Goal: Task Accomplishment & Management: Use online tool/utility

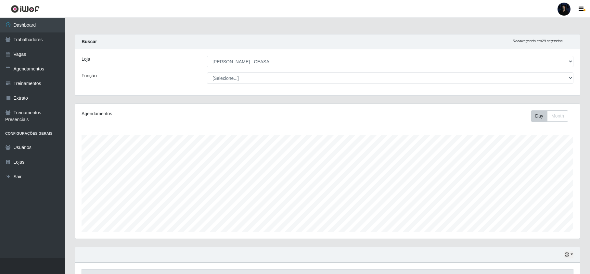
select select "474"
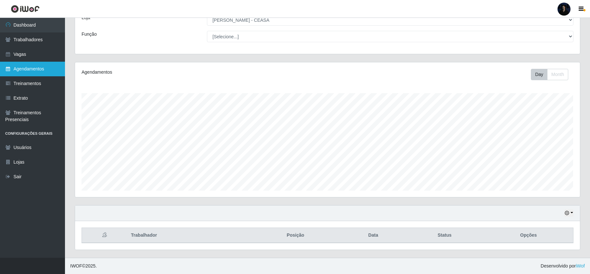
scroll to position [135, 505]
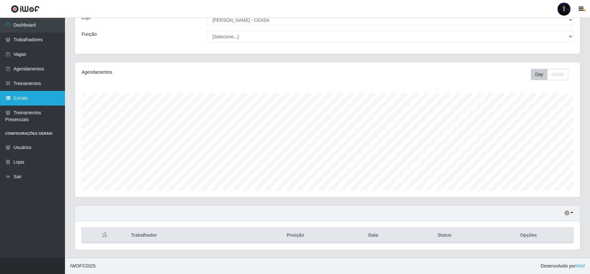
click at [22, 96] on link "Extrato" at bounding box center [32, 98] width 65 height 15
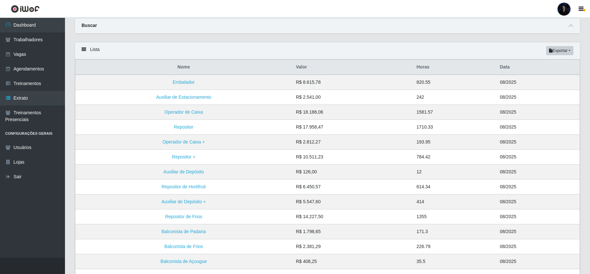
scroll to position [43, 0]
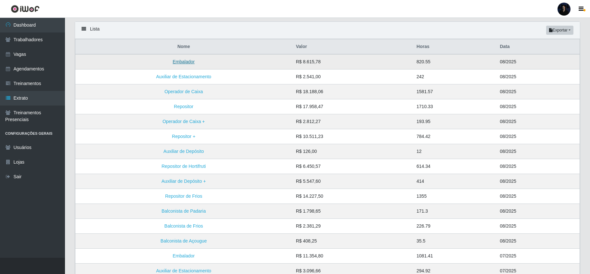
click at [185, 64] on link "Embalador" at bounding box center [184, 61] width 22 height 5
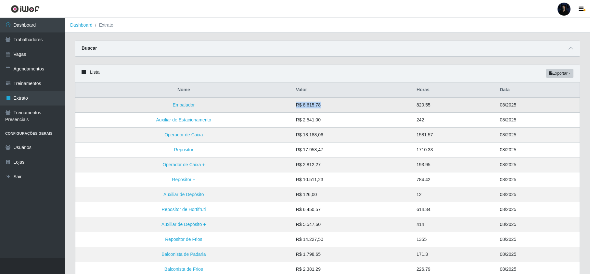
drag, startPoint x: 321, startPoint y: 106, endPoint x: 297, endPoint y: 103, distance: 24.2
click at [297, 103] on td "R$ 8.615,78" at bounding box center [352, 105] width 121 height 15
drag, startPoint x: 414, startPoint y: 104, endPoint x: 432, endPoint y: 106, distance: 18.3
click at [432, 106] on td "820.55" at bounding box center [454, 105] width 83 height 15
drag, startPoint x: 142, startPoint y: 104, endPoint x: 520, endPoint y: 108, distance: 378.4
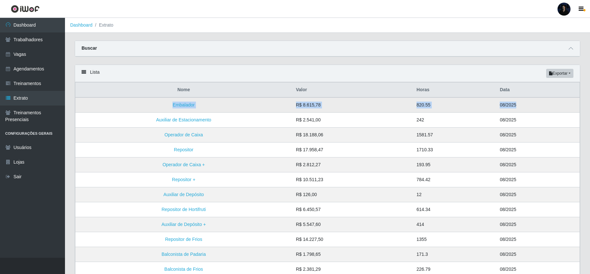
click at [520, 108] on tr "Embalador R$ 8.615,78 820.55 08/2025" at bounding box center [327, 105] width 505 height 15
click at [572, 46] on icon at bounding box center [571, 48] width 5 height 5
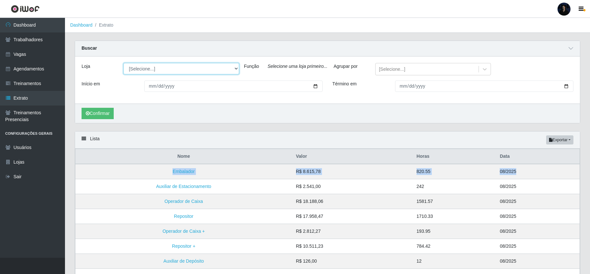
click at [217, 66] on select "[Selecione...] Mar Vermelho - CEASA Mar Vermelho - Centro de Distribuição Mar V…" at bounding box center [182, 68] width 116 height 11
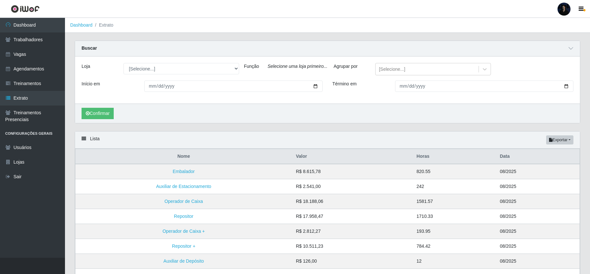
drag, startPoint x: 180, startPoint y: 31, endPoint x: 186, endPoint y: 27, distance: 7.4
click at [181, 31] on ol "Dashboard Extrato" at bounding box center [327, 25] width 525 height 15
click at [564, 7] on div at bounding box center [564, 9] width 13 height 13
click at [552, 49] on button "Sair" at bounding box center [551, 50] width 59 height 13
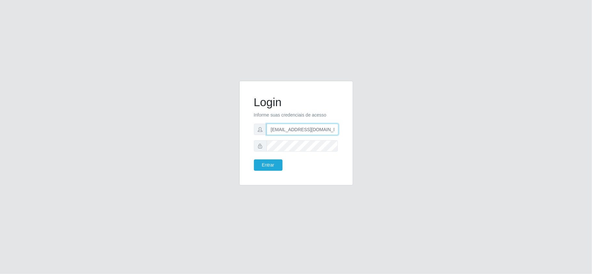
click at [325, 126] on input "[EMAIL_ADDRESS][DOMAIN_NAME]" at bounding box center [303, 129] width 72 height 11
drag, startPoint x: 331, startPoint y: 129, endPoint x: 298, endPoint y: 130, distance: 32.5
click at [298, 130] on input "[EMAIL_ADDRESS][DOMAIN_NAME]" at bounding box center [303, 129] width 72 height 11
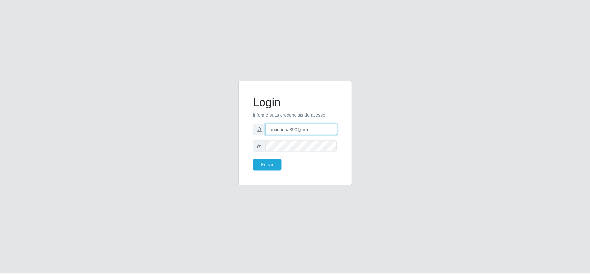
scroll to position [0, 0]
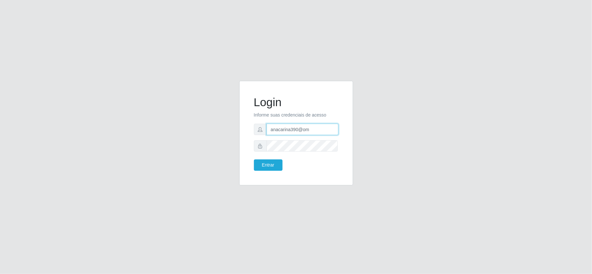
drag, startPoint x: 316, startPoint y: 129, endPoint x: 300, endPoint y: 129, distance: 15.6
click at [300, 129] on input "anacarina390@om" at bounding box center [303, 129] width 72 height 11
type input "[EMAIL_ADDRESS][DOMAIN_NAME]"
click at [261, 167] on button "Entrar" at bounding box center [268, 165] width 29 height 11
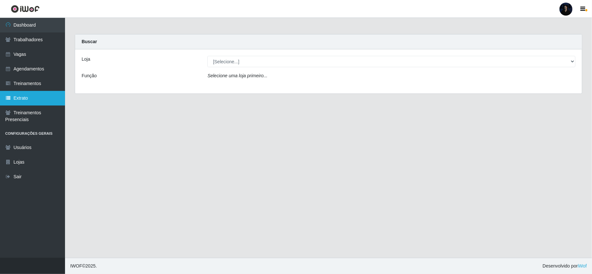
click at [20, 94] on link "Extrato" at bounding box center [32, 98] width 65 height 15
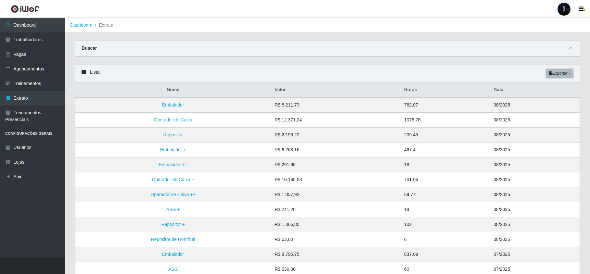
click at [551, 74] on icon "button" at bounding box center [551, 74] width 4 height 4
click at [570, 50] on icon at bounding box center [571, 48] width 5 height 5
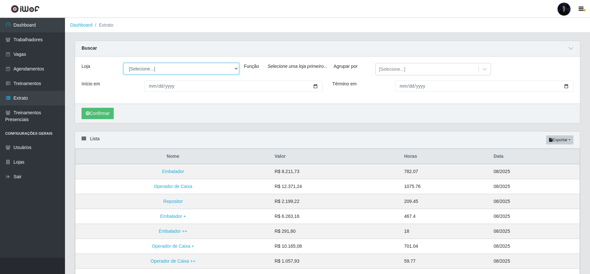
click at [206, 68] on select "[Selecione...] Hiper Queiroz - [GEOGRAPHIC_DATA] [GEOGRAPHIC_DATA] [GEOGRAPHIC_…" at bounding box center [182, 68] width 116 height 11
select select "464"
click at [124, 63] on select "[Selecione...] Hiper Queiroz - [GEOGRAPHIC_DATA] [GEOGRAPHIC_DATA] [GEOGRAPHIC_…" at bounding box center [182, 68] width 116 height 11
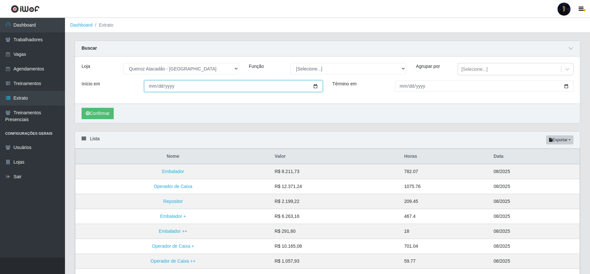
click at [316, 87] on input "Início em" at bounding box center [233, 86] width 178 height 11
type input "[DATE]"
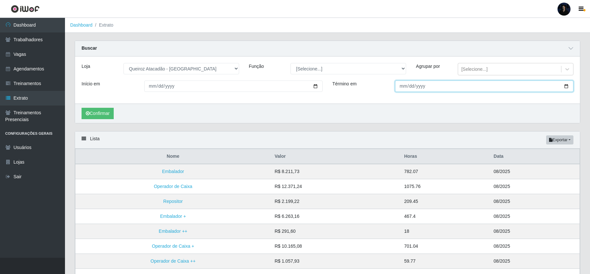
click at [427, 86] on input "Término em" at bounding box center [484, 86] width 178 height 11
click at [567, 86] on input "Término em" at bounding box center [484, 86] width 178 height 11
type input "[DATE]"
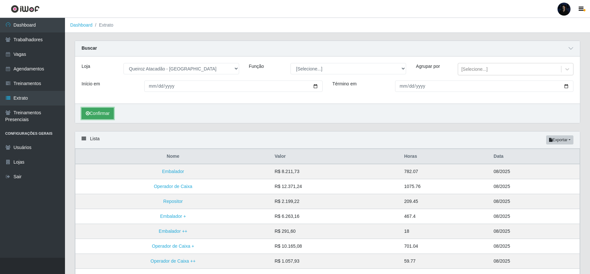
click at [93, 113] on button "Confirmar" at bounding box center [98, 113] width 32 height 11
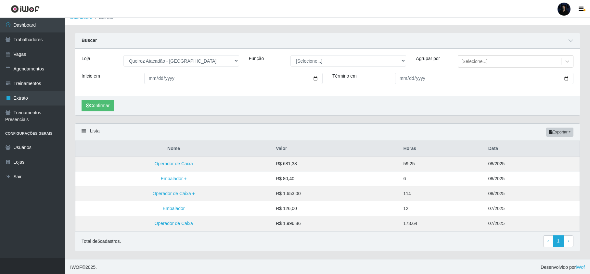
scroll to position [12, 0]
click at [553, 132] on button "Exportar" at bounding box center [560, 130] width 27 height 9
click at [527, 160] on button "Excel" at bounding box center [548, 157] width 51 height 13
click at [586, 270] on div at bounding box center [586, 270] width 0 height 0
